Goal: Navigation & Orientation: Find specific page/section

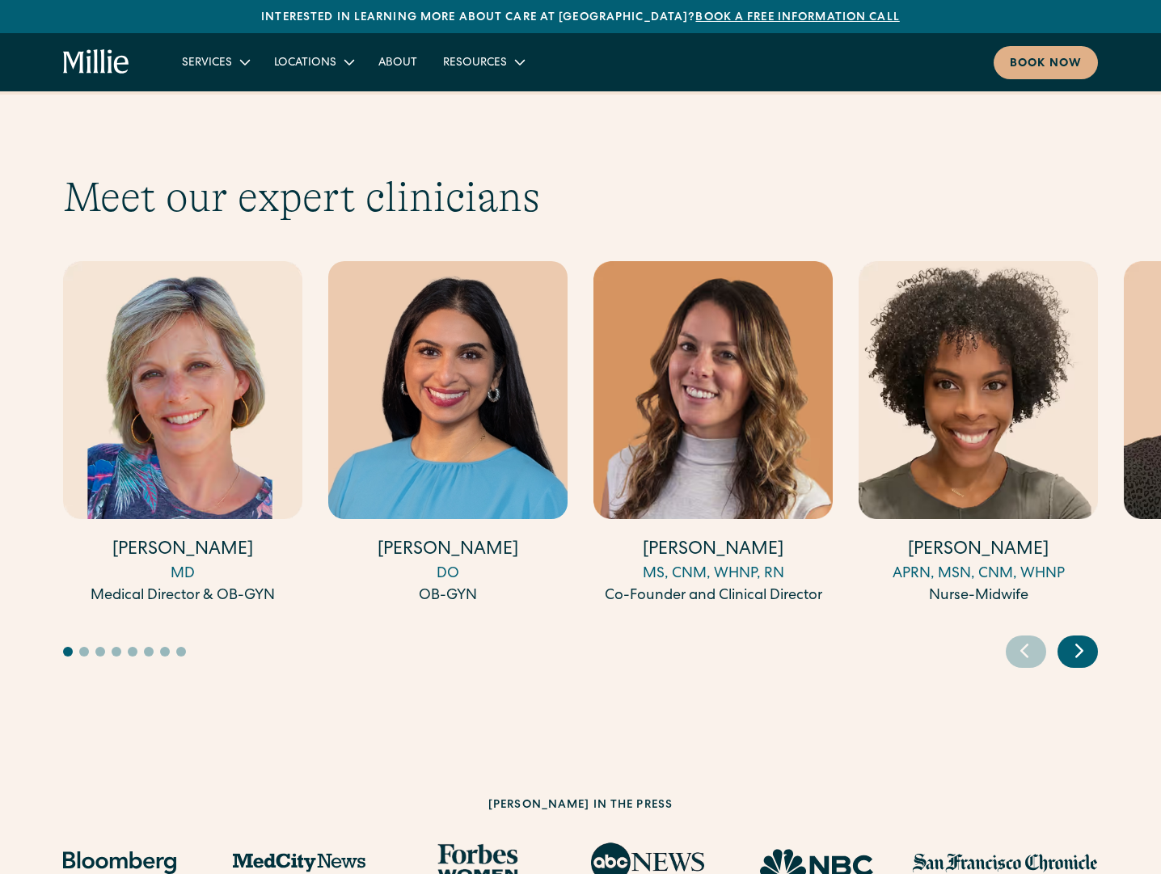
scroll to position [4906, 0]
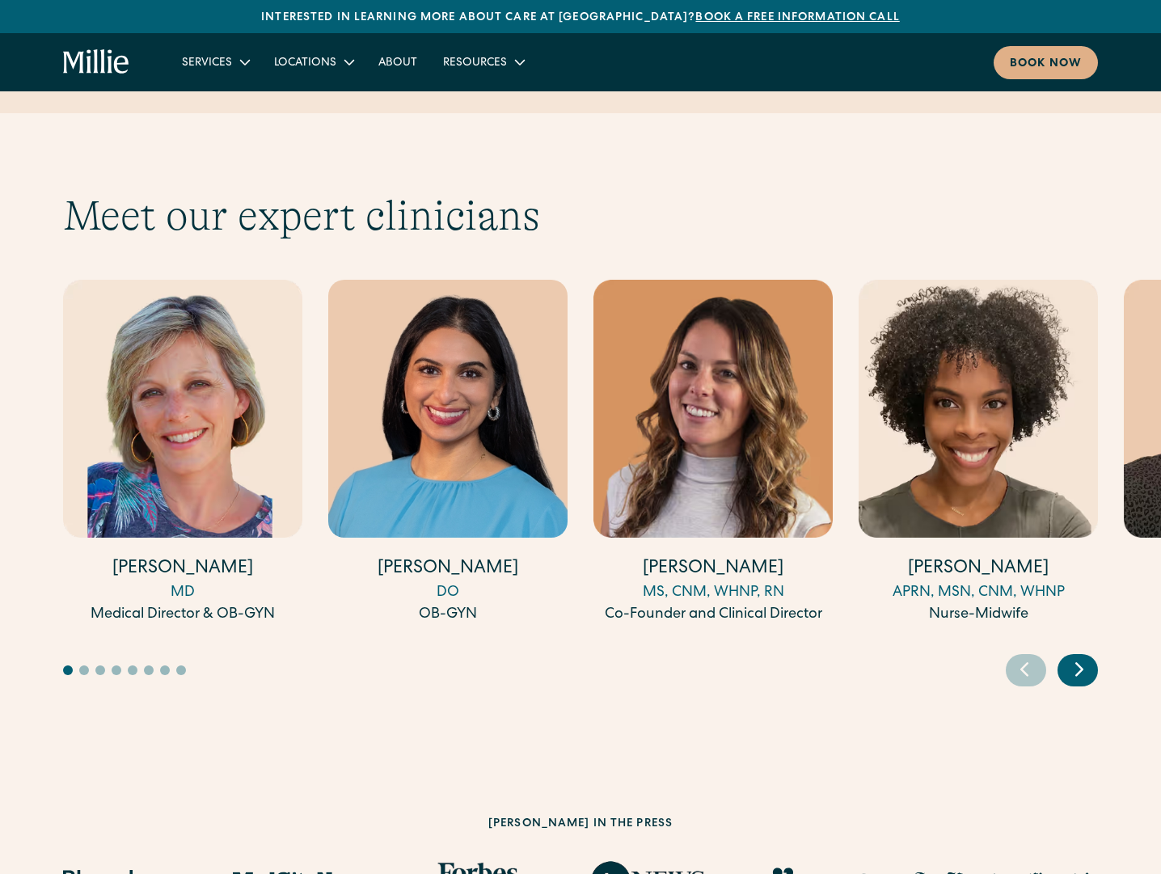
click at [1081, 656] on icon "Next slide" at bounding box center [1079, 668] width 24 height 25
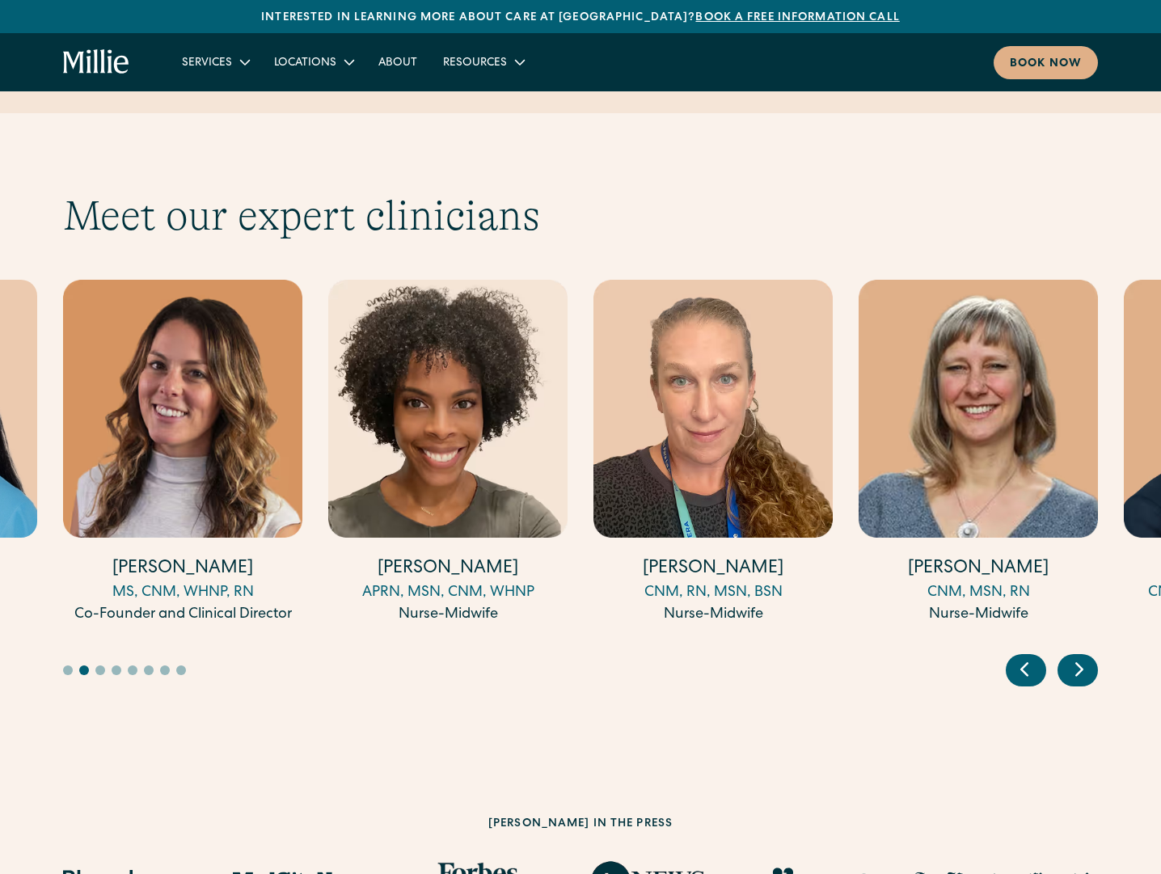
click at [1081, 656] on icon "Next slide" at bounding box center [1079, 668] width 24 height 25
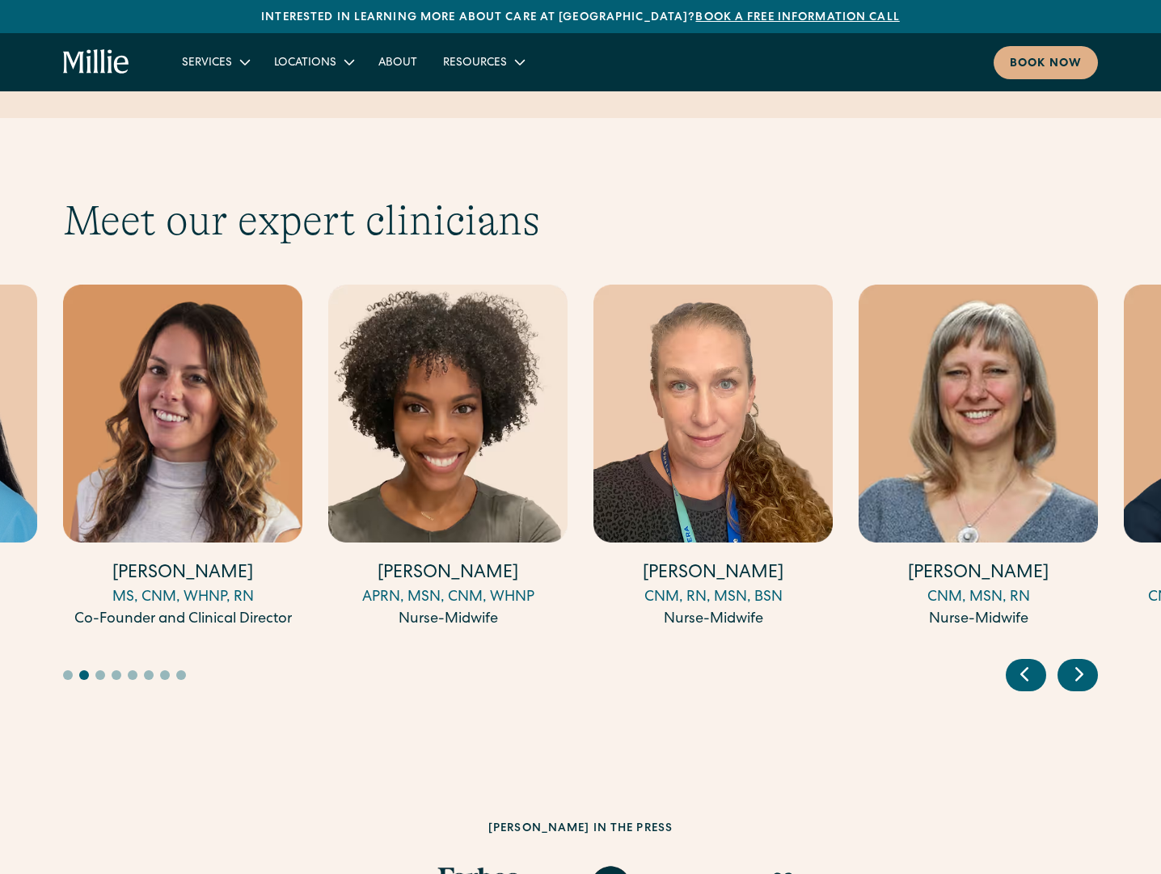
scroll to position [4902, 0]
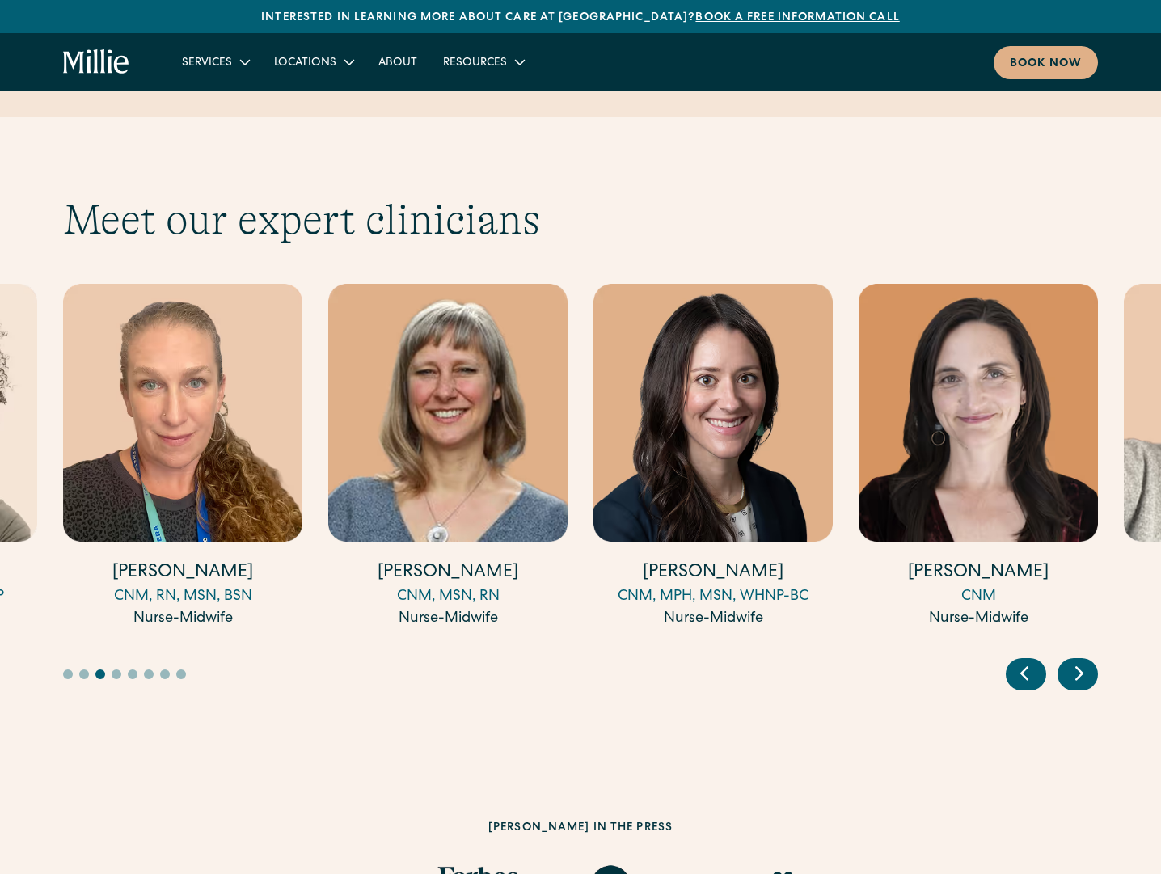
click at [1081, 660] on icon "Next slide" at bounding box center [1079, 672] width 24 height 25
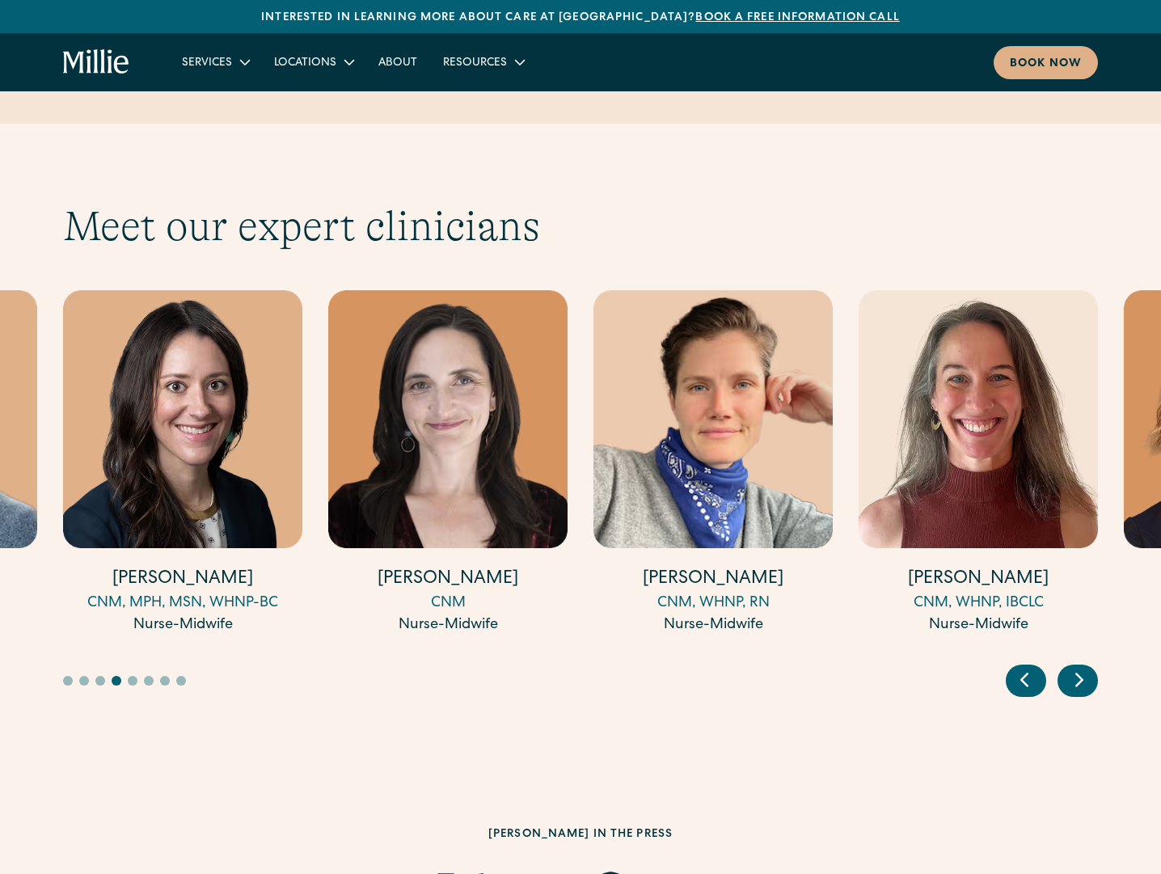
scroll to position [4897, 0]
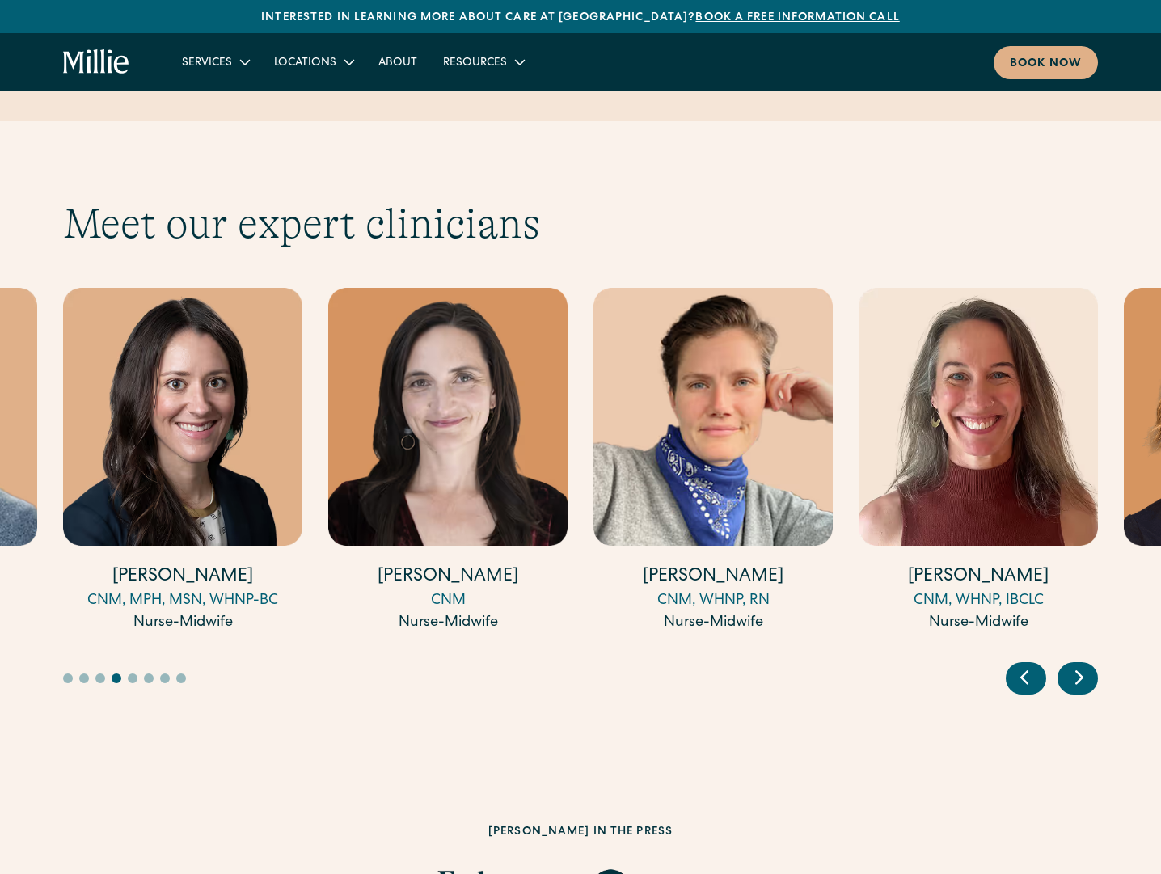
click at [1081, 662] on div "Next slide" at bounding box center [1077, 678] width 40 height 32
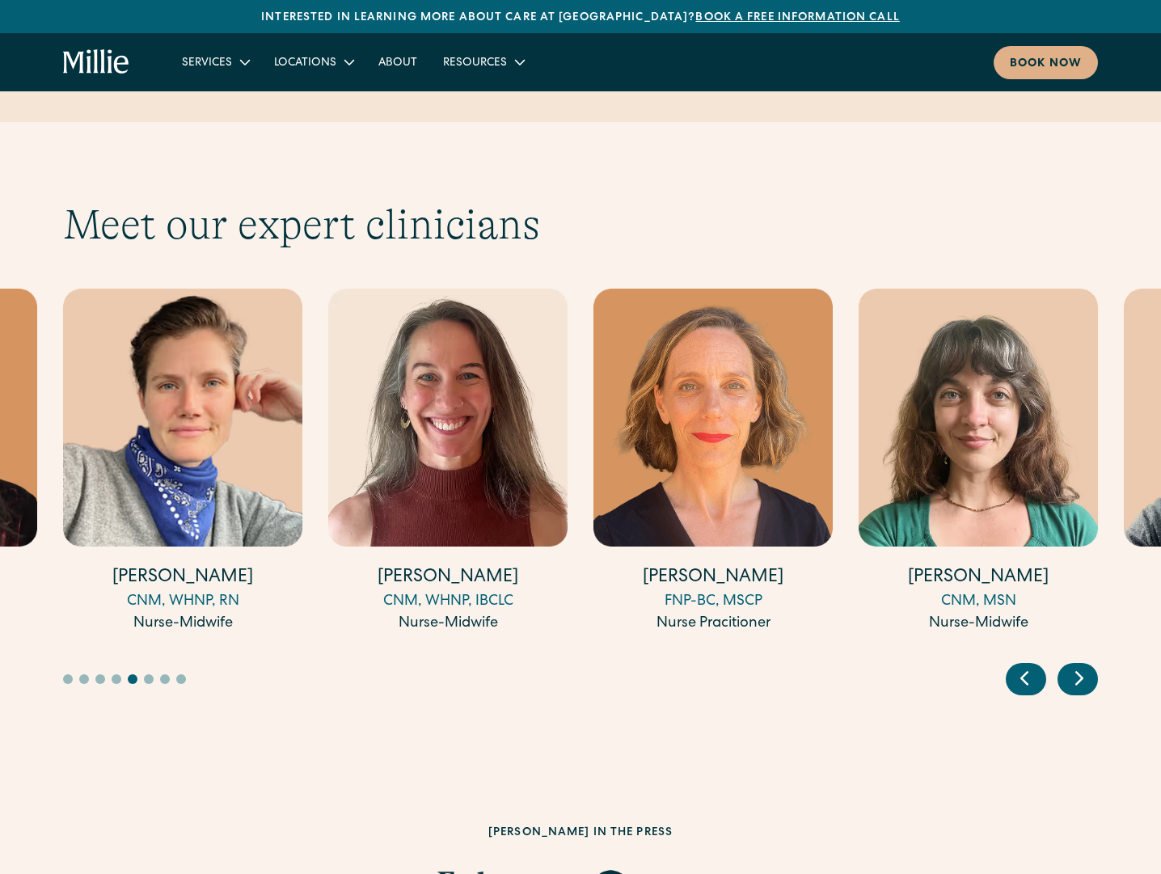
click at [1081, 663] on div "Next slide" at bounding box center [1077, 679] width 40 height 32
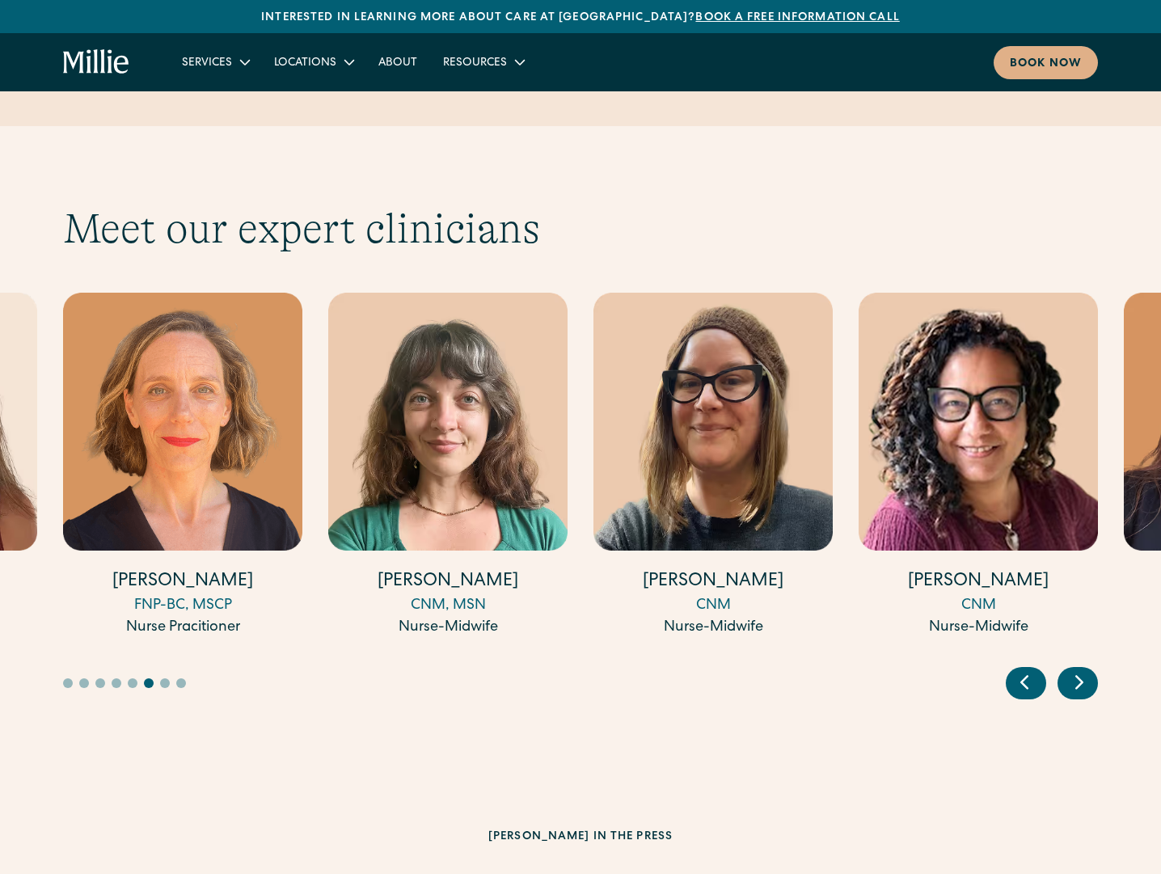
scroll to position [4886, 0]
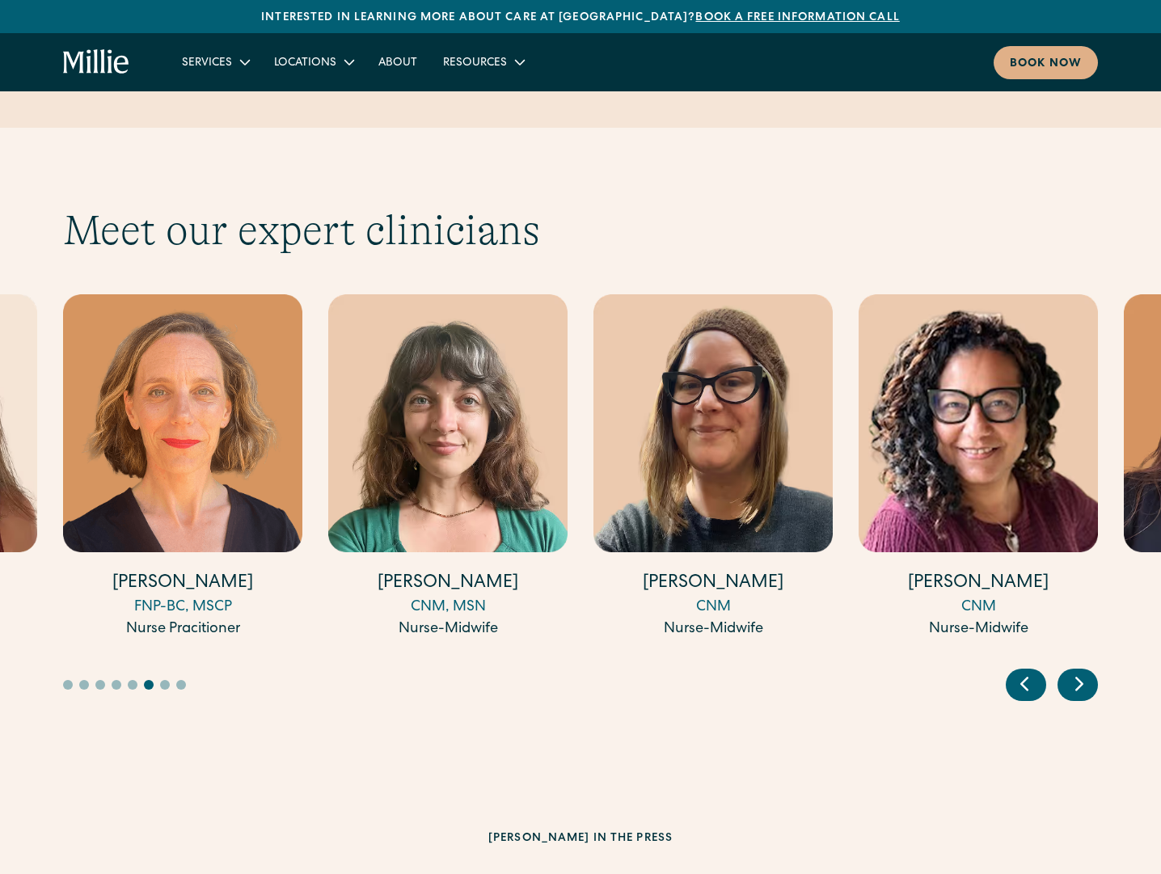
click at [1081, 643] on div at bounding box center [580, 672] width 1035 height 58
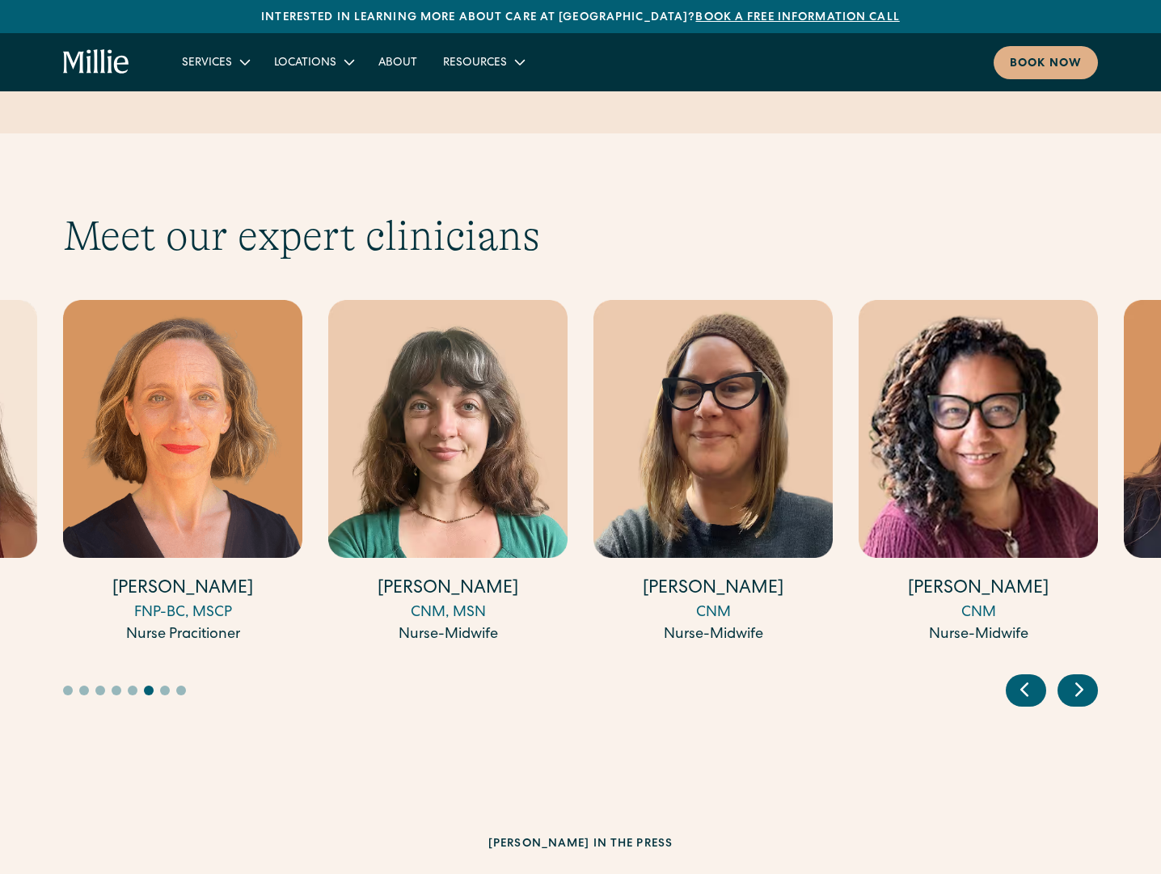
click at [1082, 677] on icon "Next slide" at bounding box center [1079, 689] width 24 height 25
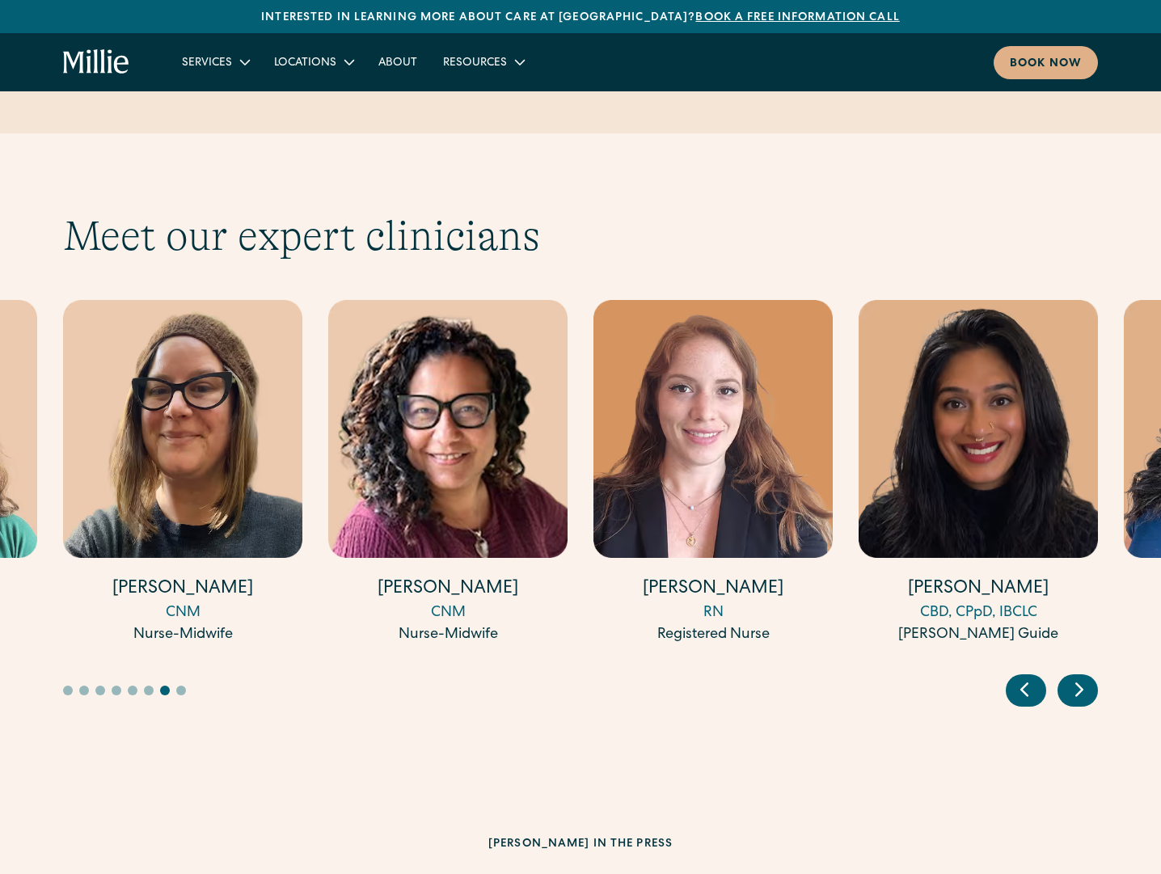
click at [1078, 684] on icon "Next slide" at bounding box center [1079, 690] width 6 height 12
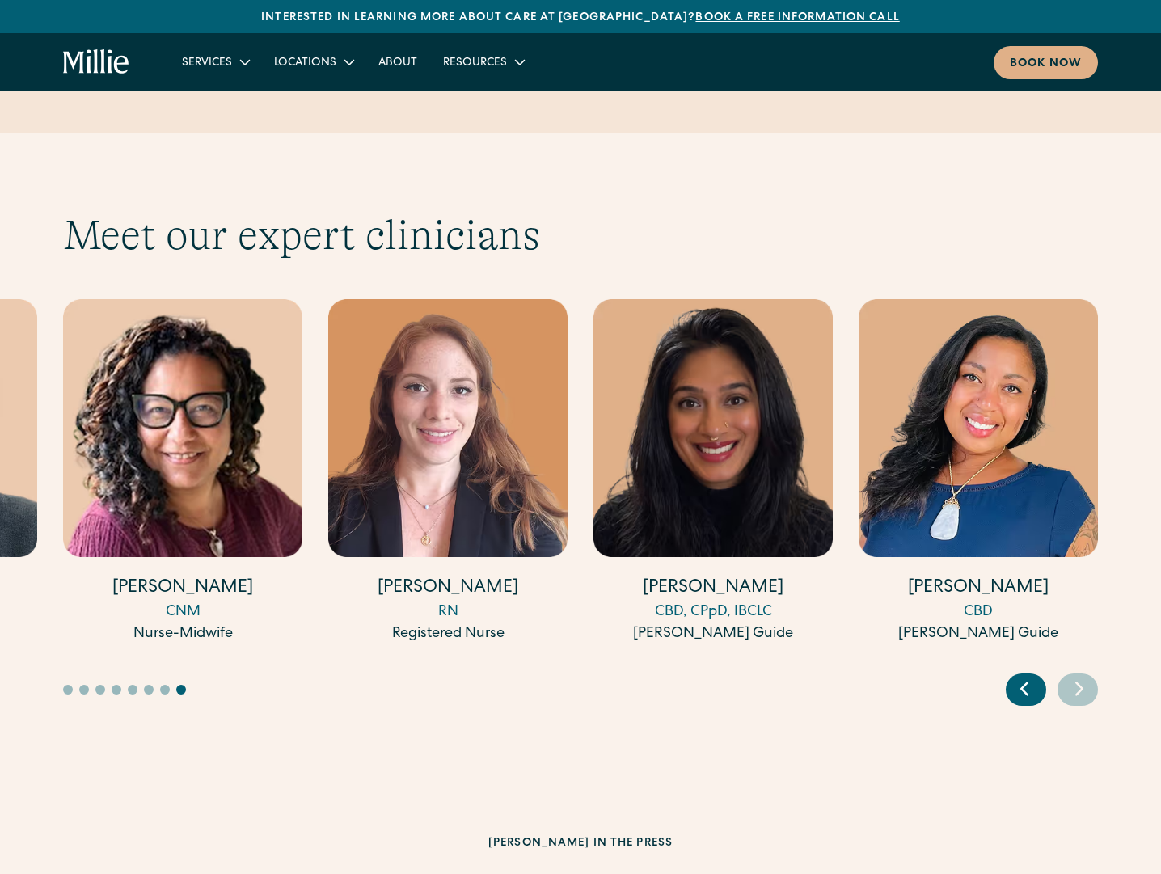
scroll to position [4888, 0]
click at [982, 601] on div "CBD" at bounding box center [977, 612] width 239 height 22
click at [397, 69] on link "About" at bounding box center [397, 61] width 65 height 27
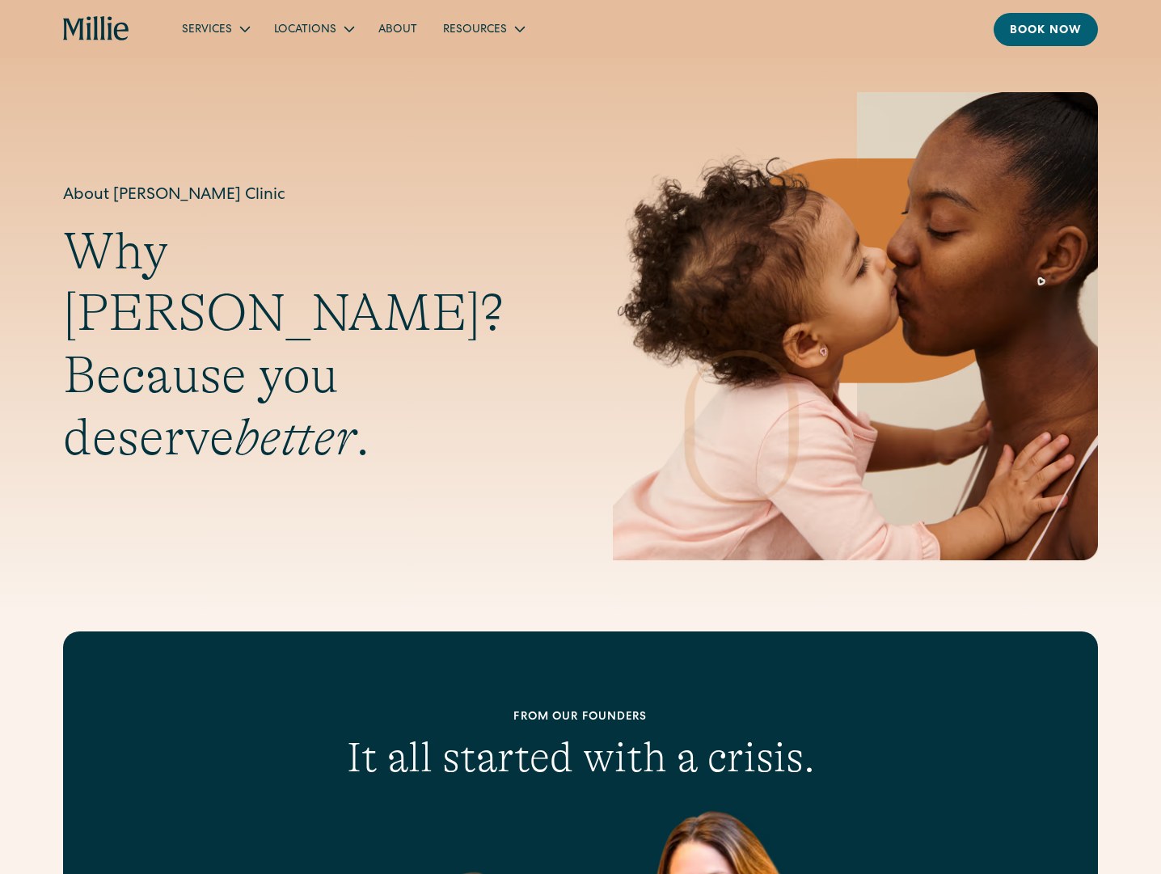
scroll to position [19, 0]
